Goal: Task Accomplishment & Management: Complete application form

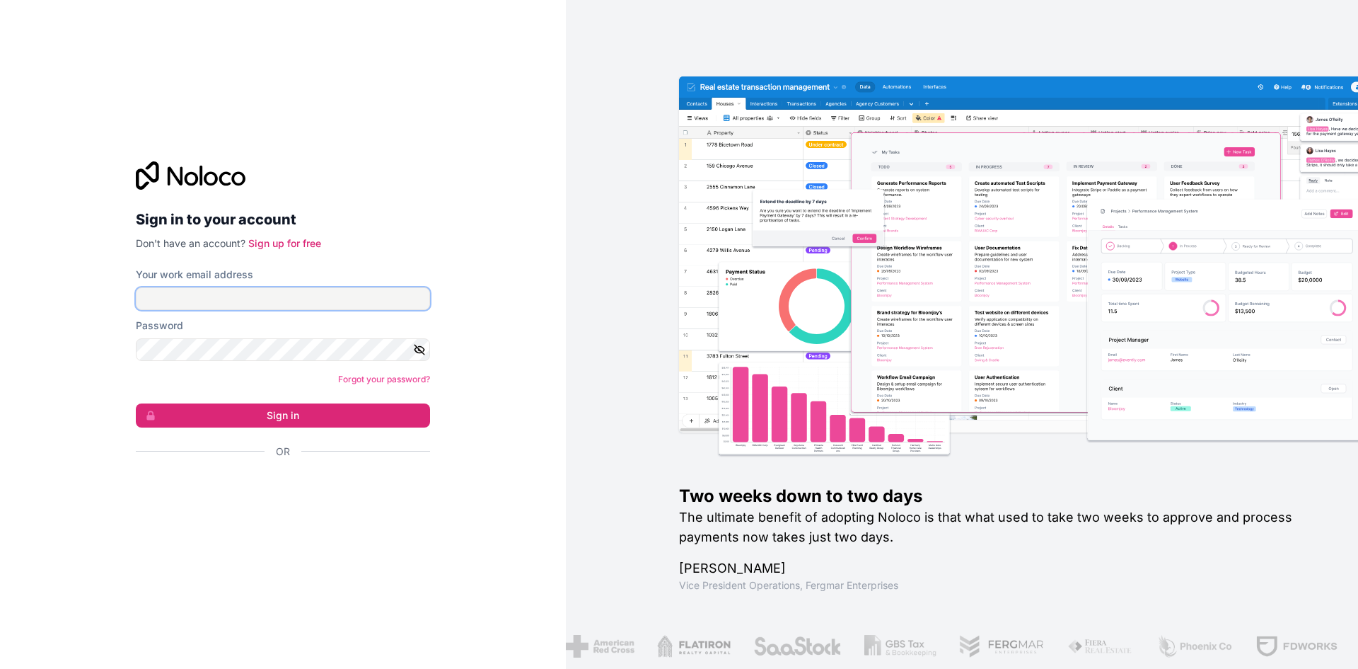
click at [328, 298] on input "Your work email address" at bounding box center [283, 298] width 294 height 23
click at [313, 240] on link "Sign up for free" at bounding box center [284, 243] width 73 height 12
